Goal: Check status: Check status

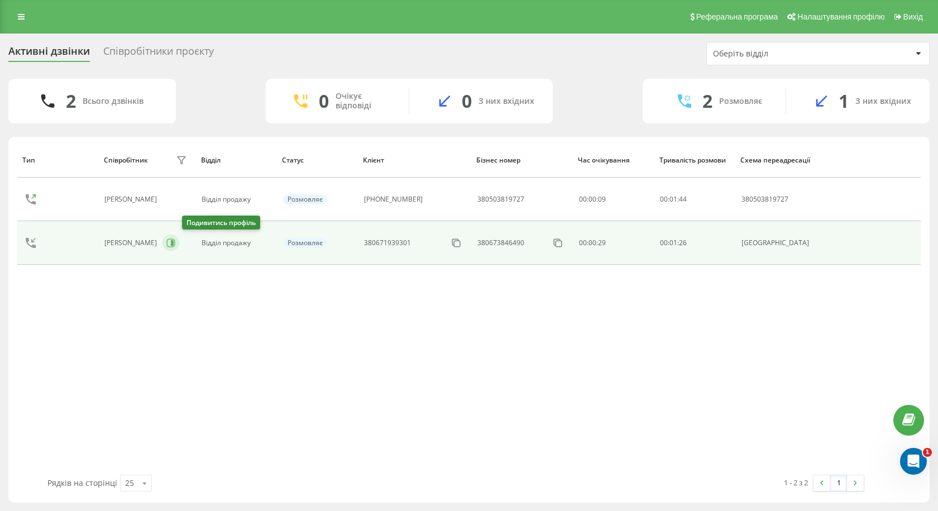
click at [175, 243] on icon at bounding box center [170, 242] width 9 height 9
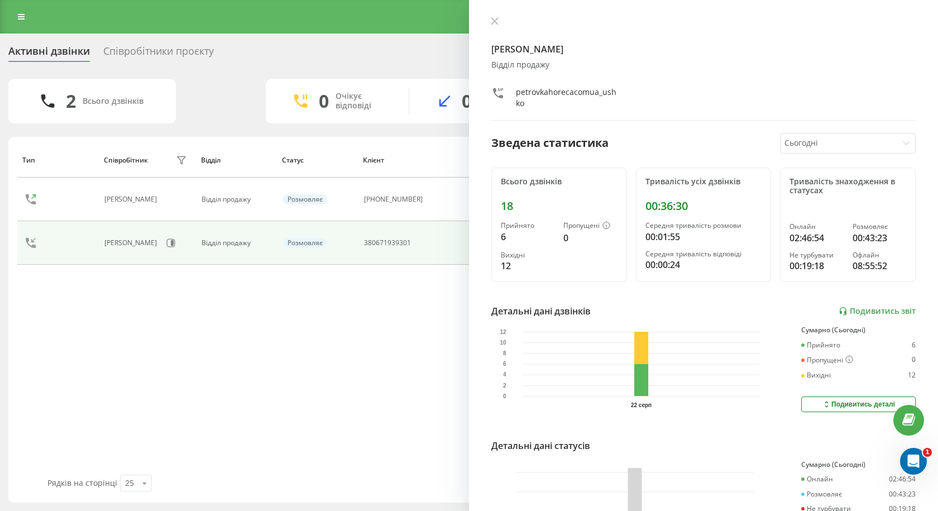
click at [381, 330] on div "Тип Співробітник фільтру Відділ Статус Клієнт Бізнес номер Час очікування Трива…" at bounding box center [469, 308] width 904 height 332
click at [497, 24] on icon at bounding box center [494, 21] width 7 height 7
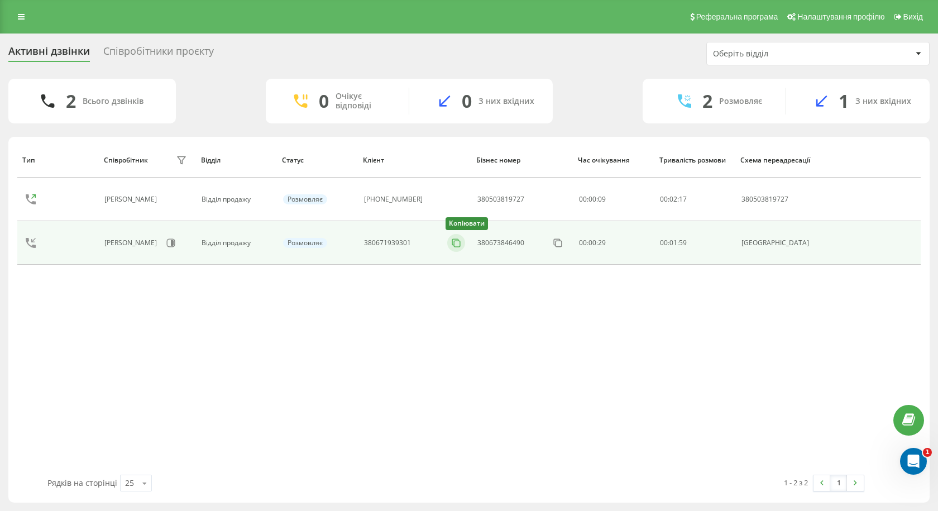
click at [460, 241] on rect at bounding box center [457, 244] width 6 height 6
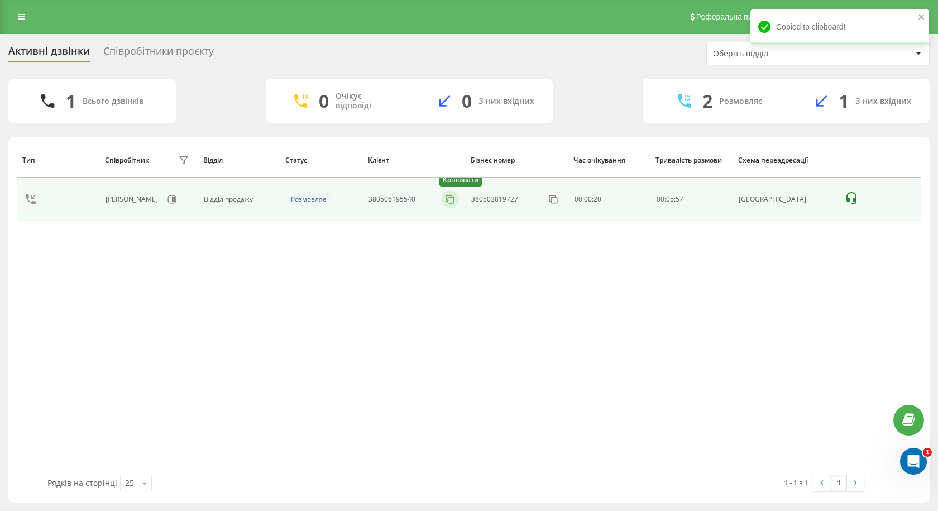
click at [456, 198] on icon at bounding box center [449, 199] width 11 height 11
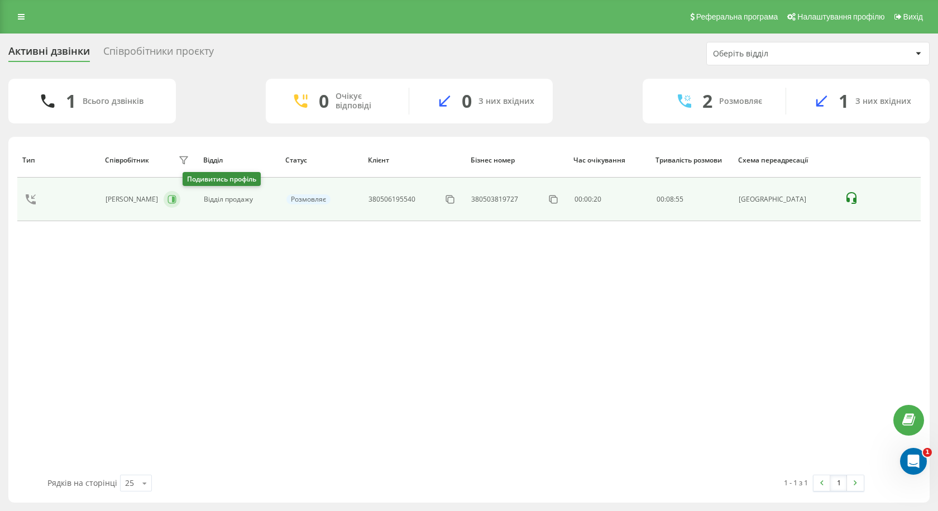
click at [176, 199] on icon at bounding box center [172, 199] width 9 height 9
